Goal: Find specific page/section: Find specific page/section

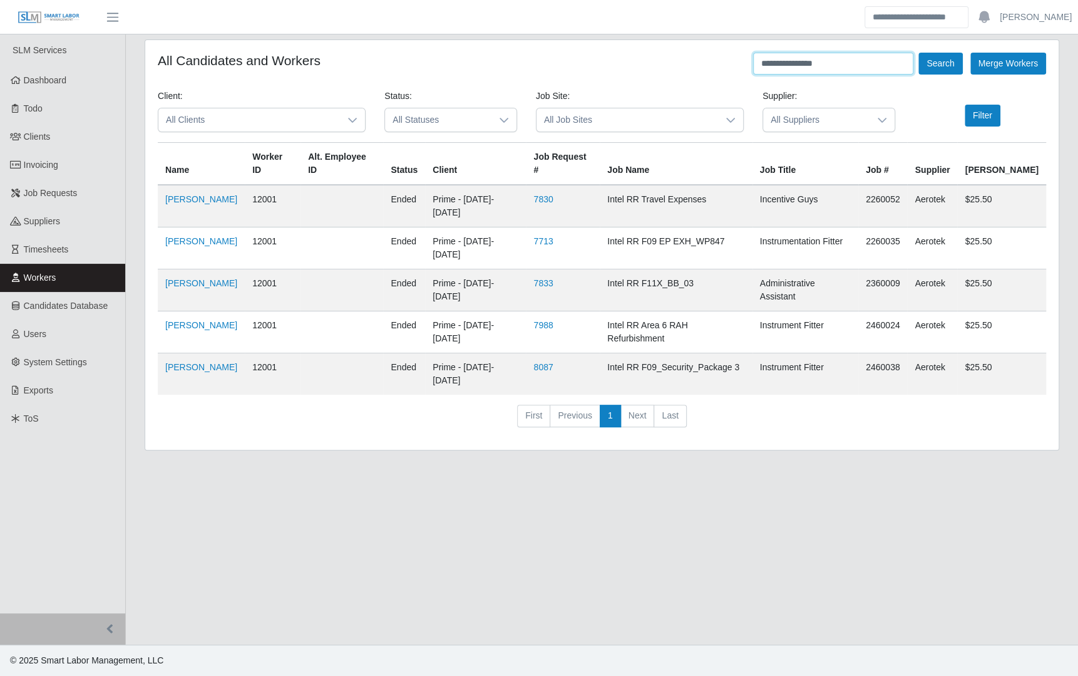
drag, startPoint x: 817, startPoint y: 61, endPoint x: 719, endPoint y: 68, distance: 98.6
click at [719, 68] on div "**********" at bounding box center [602, 64] width 888 height 22
type input "**********"
click at [919, 53] on button "Search" at bounding box center [941, 64] width 44 height 22
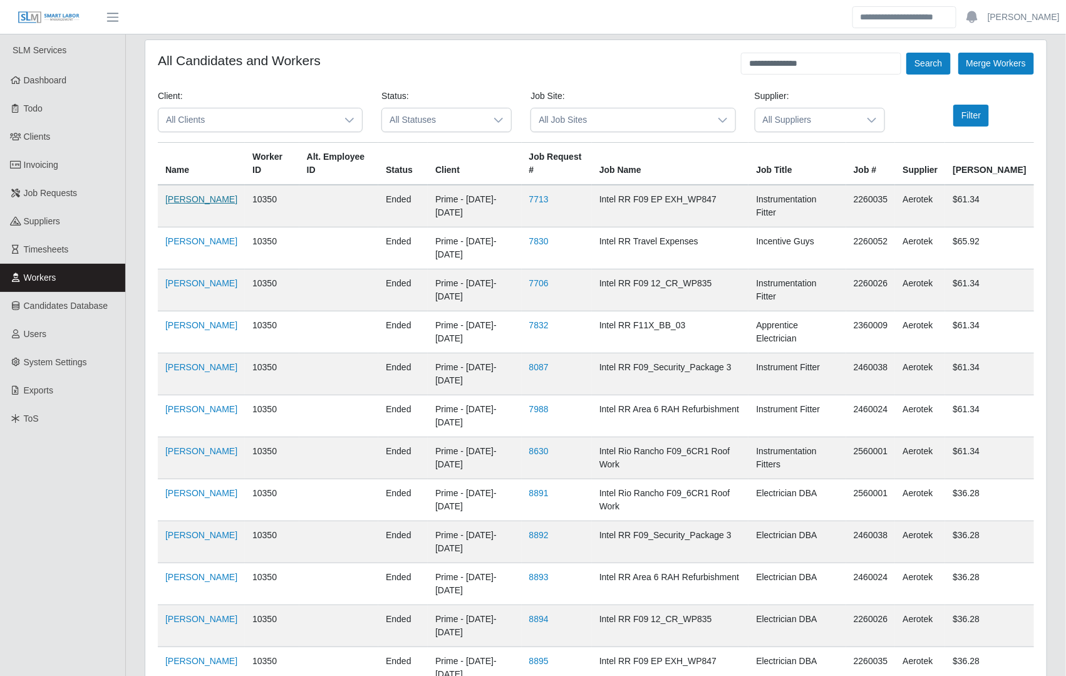
click at [209, 185] on td "[PERSON_NAME]" at bounding box center [201, 206] width 87 height 43
click at [208, 194] on link "[PERSON_NAME]" at bounding box center [201, 199] width 72 height 10
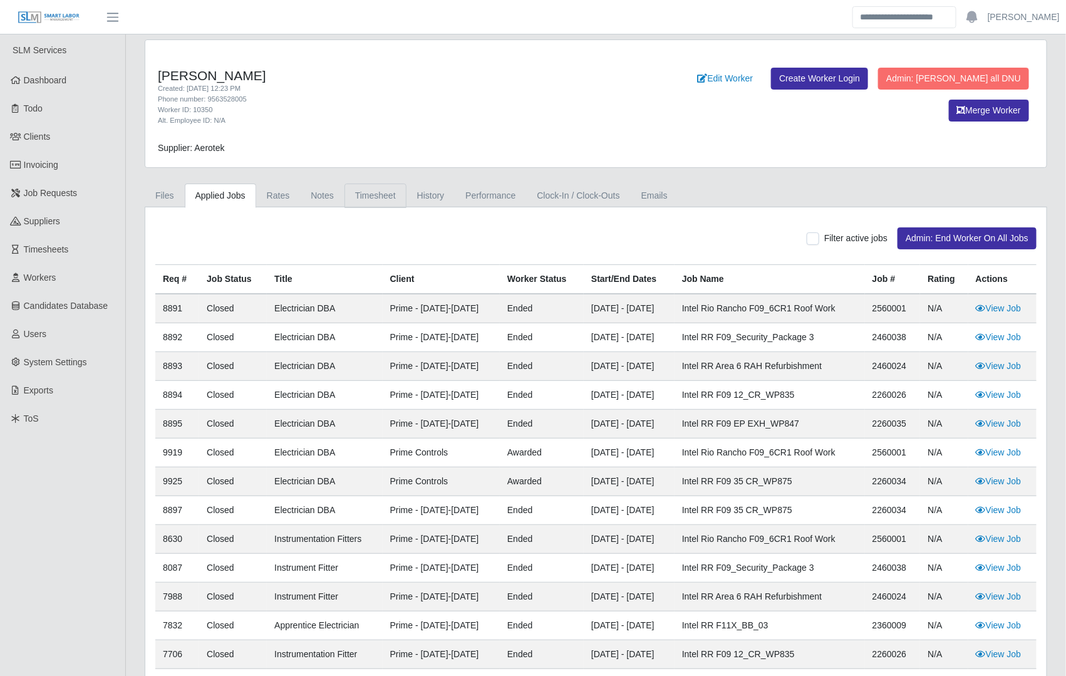
click at [367, 197] on link "Timesheet" at bounding box center [375, 195] width 62 height 24
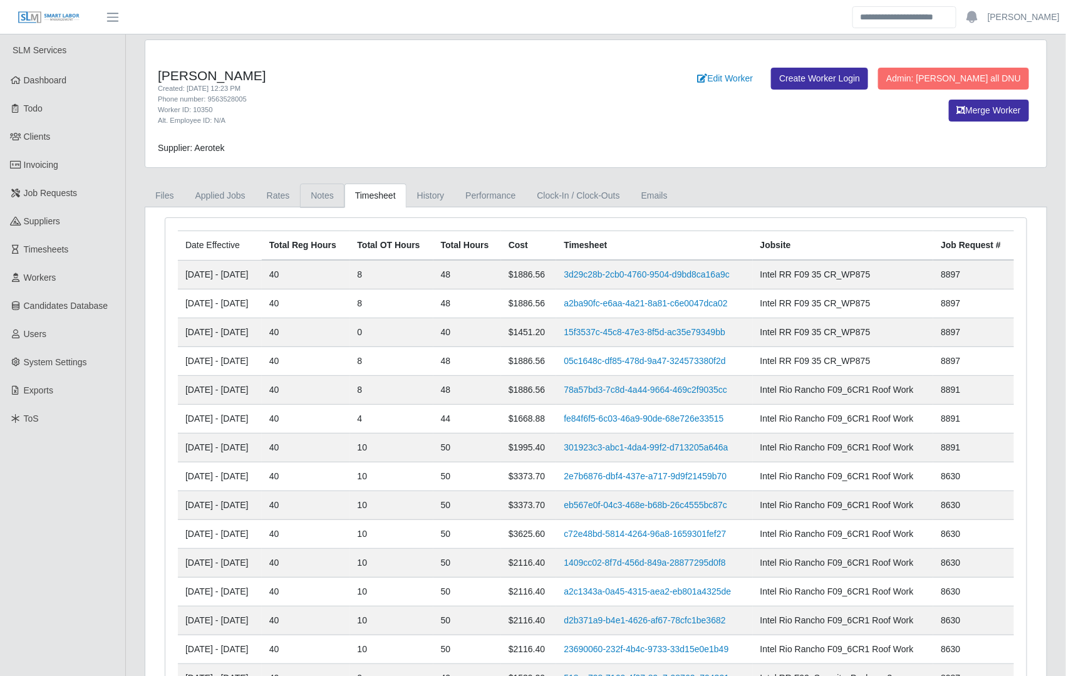
click at [326, 197] on link "Notes" at bounding box center [322, 195] width 44 height 24
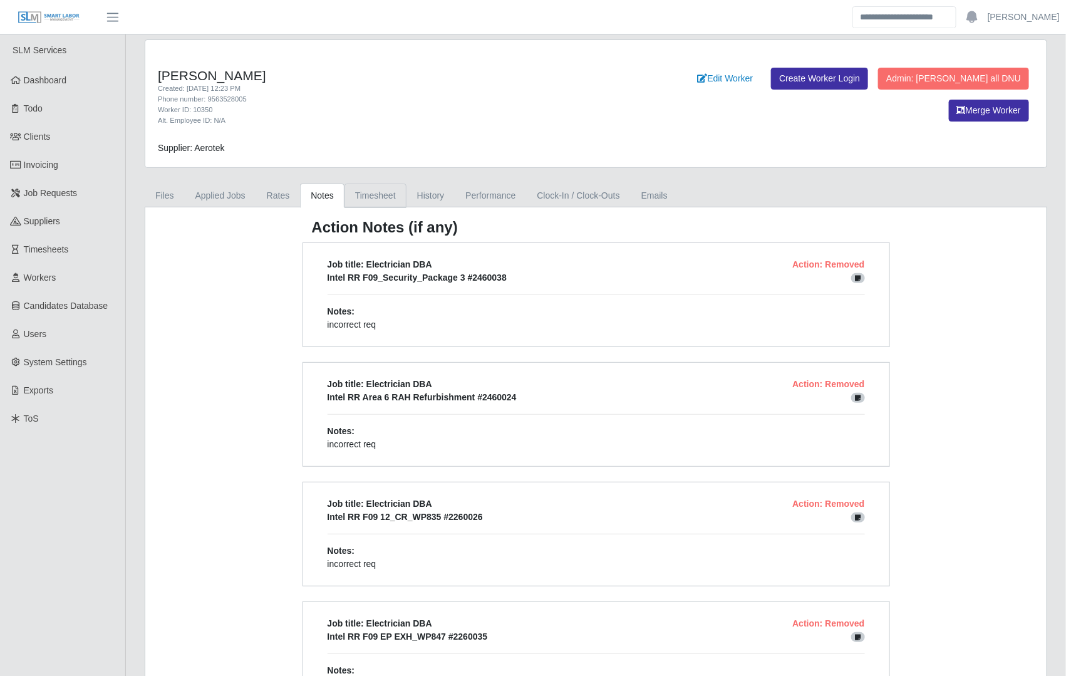
click at [364, 195] on link "Timesheet" at bounding box center [375, 195] width 62 height 24
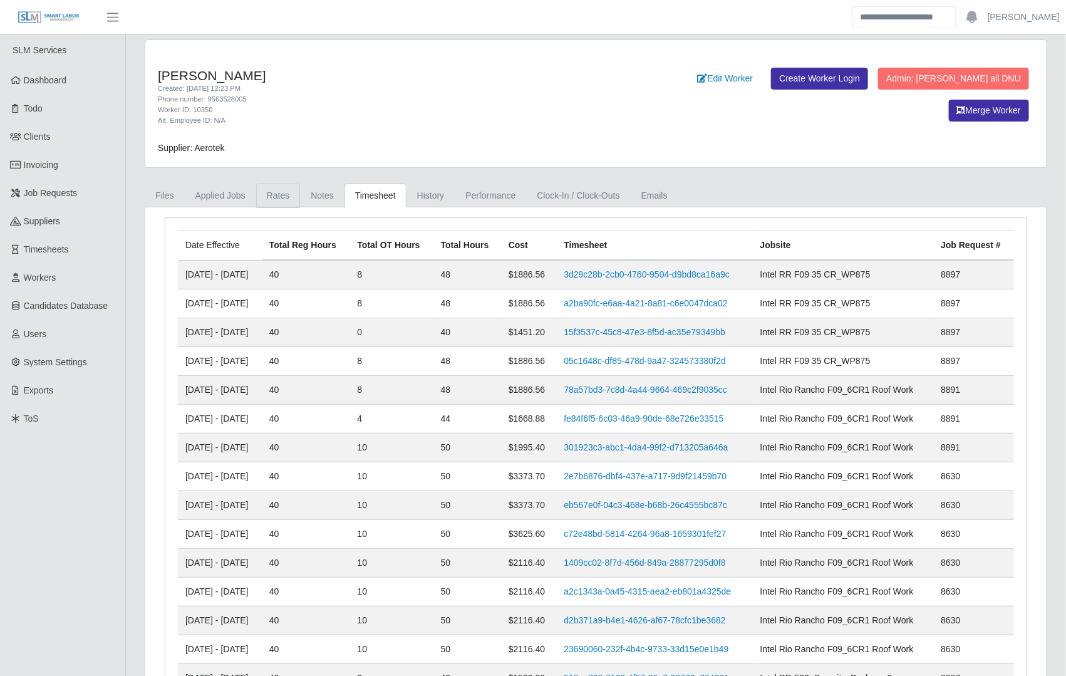
click at [281, 194] on link "Rates" at bounding box center [278, 195] width 44 height 24
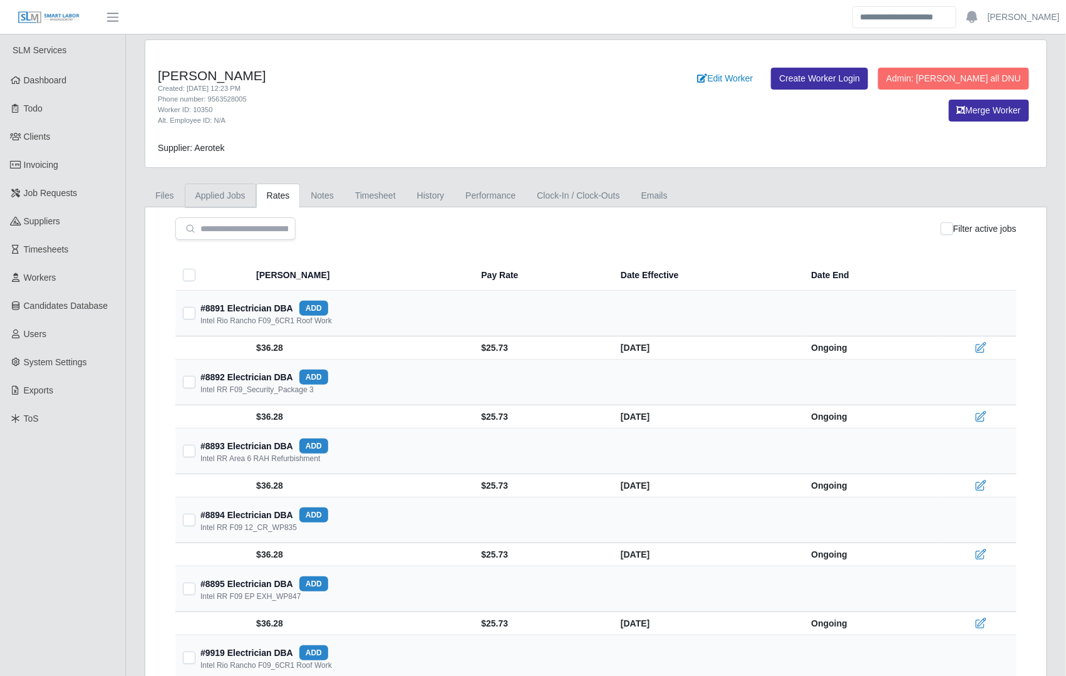
click at [220, 201] on link "Applied Jobs" at bounding box center [220, 195] width 71 height 24
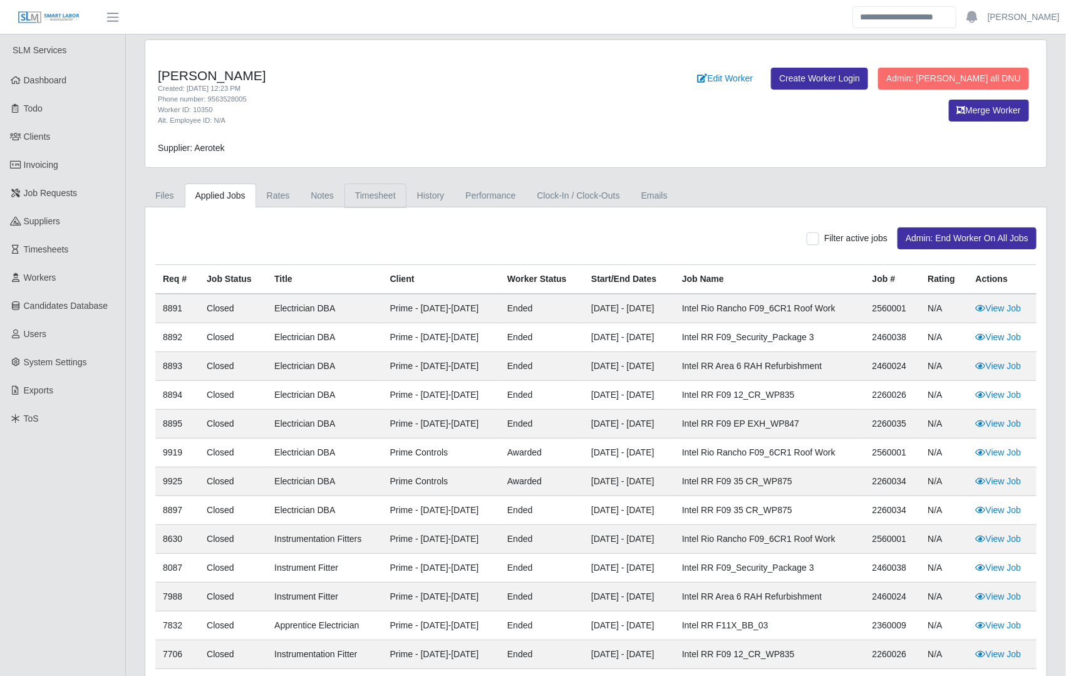
click at [351, 193] on link "Timesheet" at bounding box center [375, 195] width 62 height 24
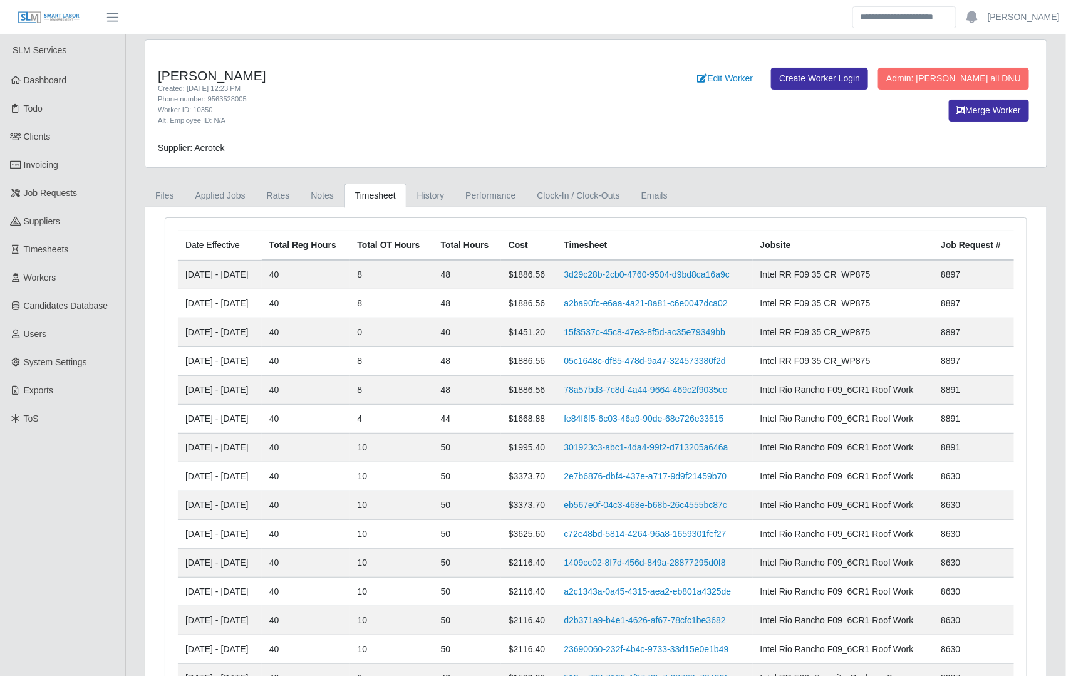
drag, startPoint x: 463, startPoint y: 130, endPoint x: 443, endPoint y: 111, distance: 27.9
click at [458, 129] on div "Miguel Martinez Created: 03/26/2024 12:23 PM Phone number: 9563528005 Worker ID…" at bounding box center [595, 103] width 901 height 127
